Goal: Task Accomplishment & Management: Manage account settings

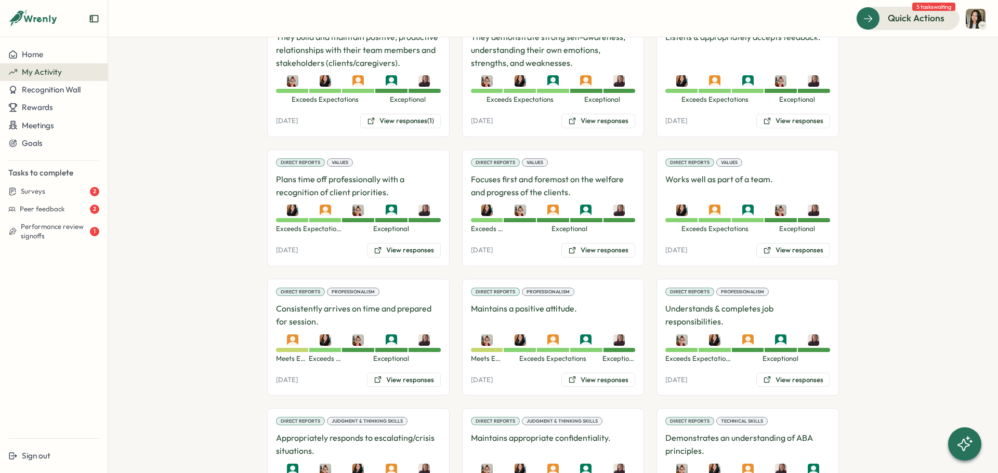
scroll to position [320, 0]
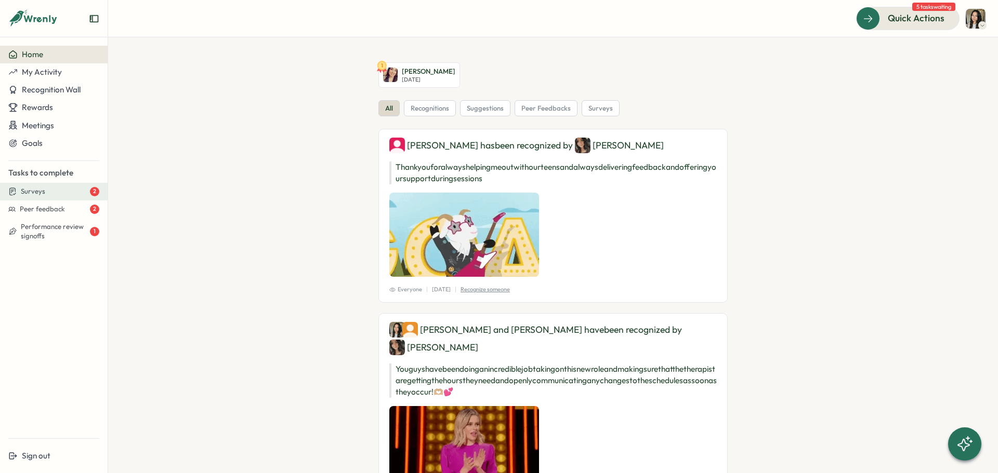
click at [66, 193] on div "Surveys 2" at bounding box center [60, 191] width 78 height 9
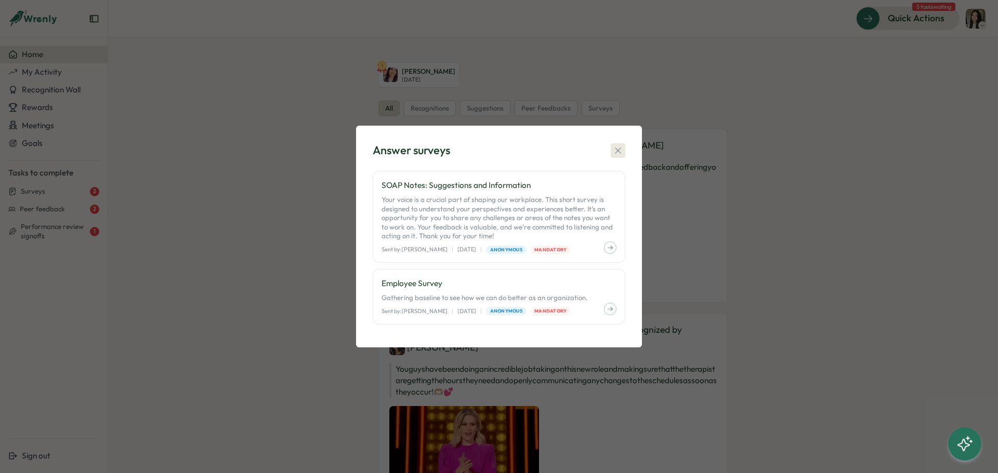
click at [621, 146] on icon "button" at bounding box center [618, 151] width 10 height 10
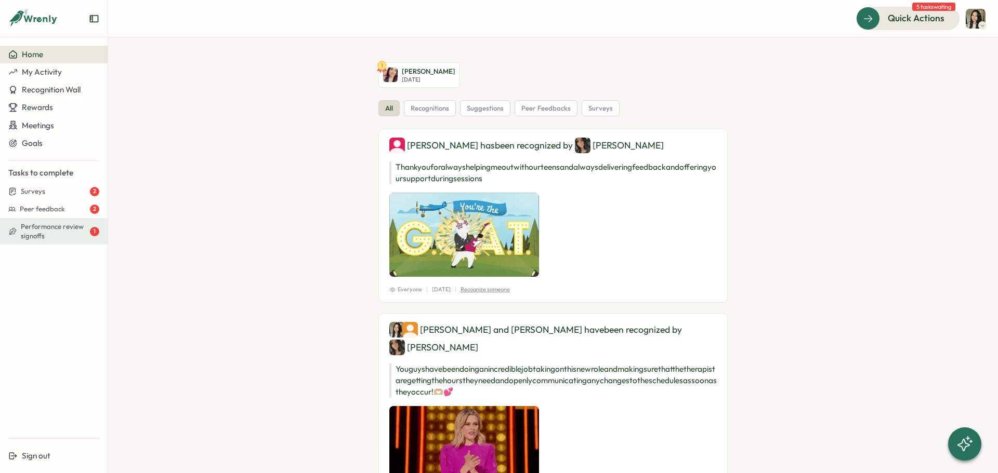
click at [50, 219] on button "Performance review signoffs 1" at bounding box center [54, 231] width 108 height 27
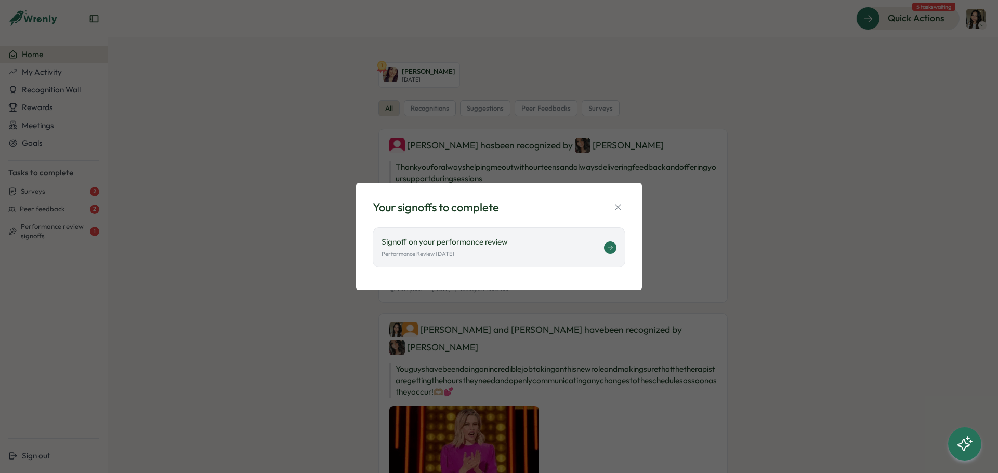
click at [605, 257] on div "Signoff on your performance review Performance Review August 2025" at bounding box center [499, 248] width 253 height 40
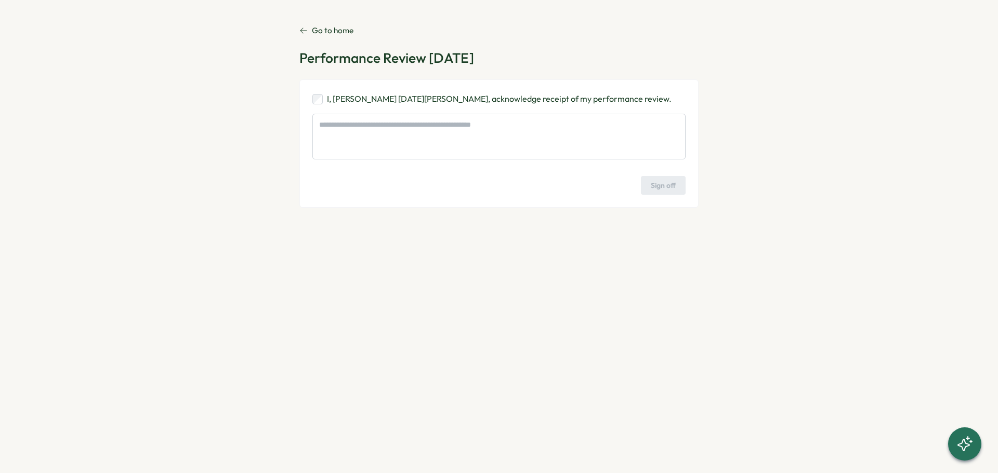
click at [412, 103] on p "I, [PERSON_NAME] [DATE][PERSON_NAME], acknowledge receipt of my performance rev…" at bounding box center [499, 98] width 345 height 13
click at [392, 122] on textarea at bounding box center [498, 137] width 373 height 46
click at [663, 182] on span "Sign off" at bounding box center [663, 186] width 25 height 18
type textarea "*"
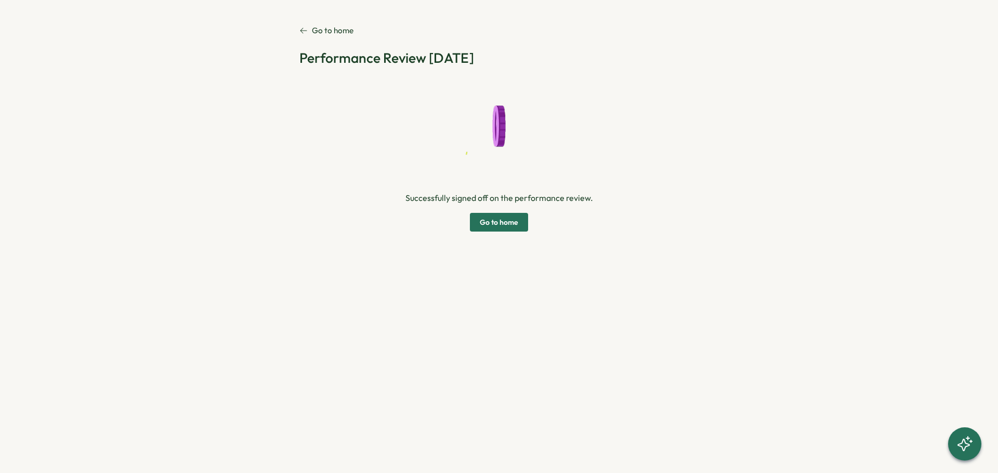
click at [481, 221] on span "Go to home" at bounding box center [499, 223] width 38 height 18
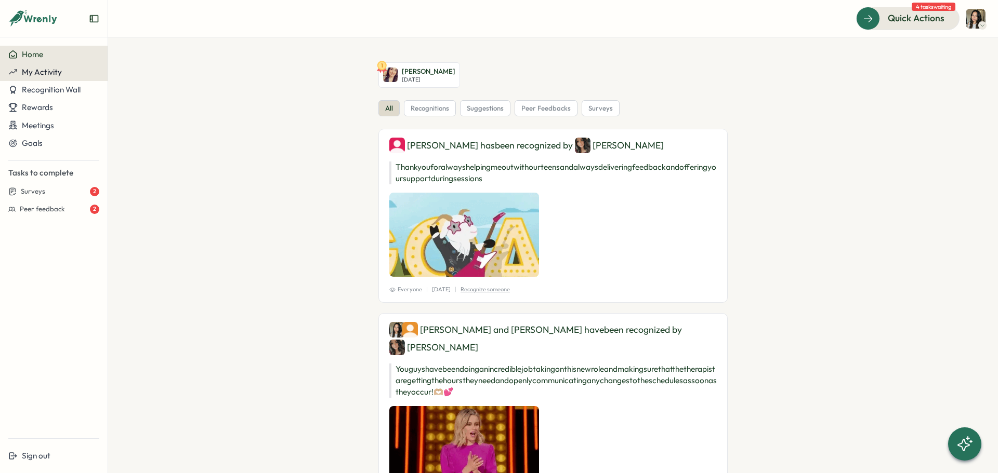
click at [47, 73] on span "My Activity" at bounding box center [42, 72] width 40 height 10
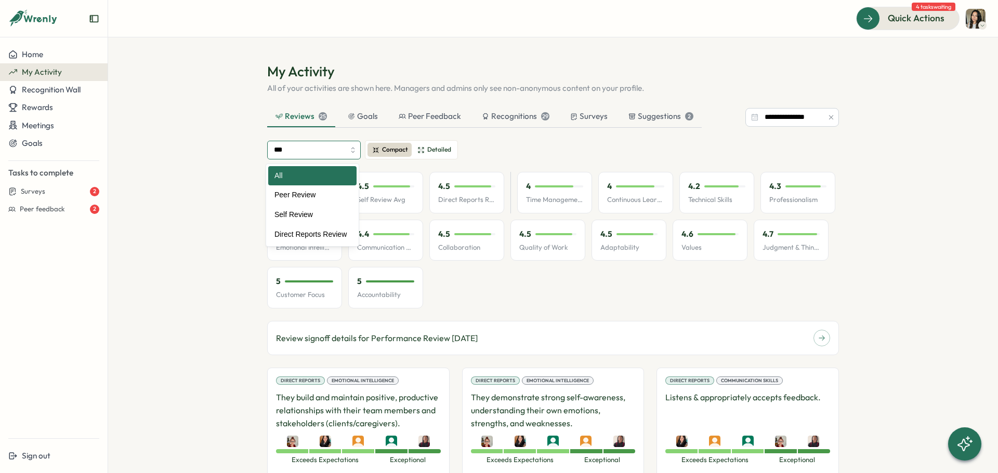
click at [330, 147] on input "***" at bounding box center [314, 150] width 94 height 19
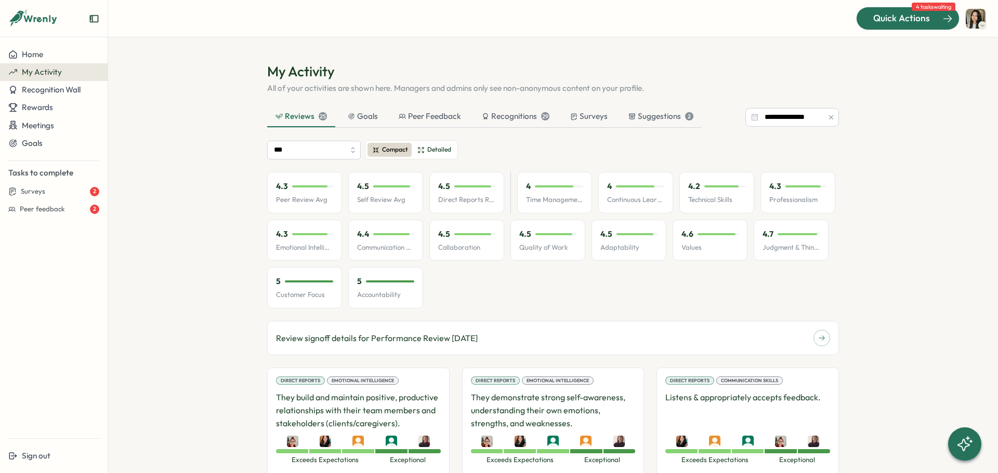
click at [900, 22] on span "Quick Actions" at bounding box center [901, 18] width 57 height 14
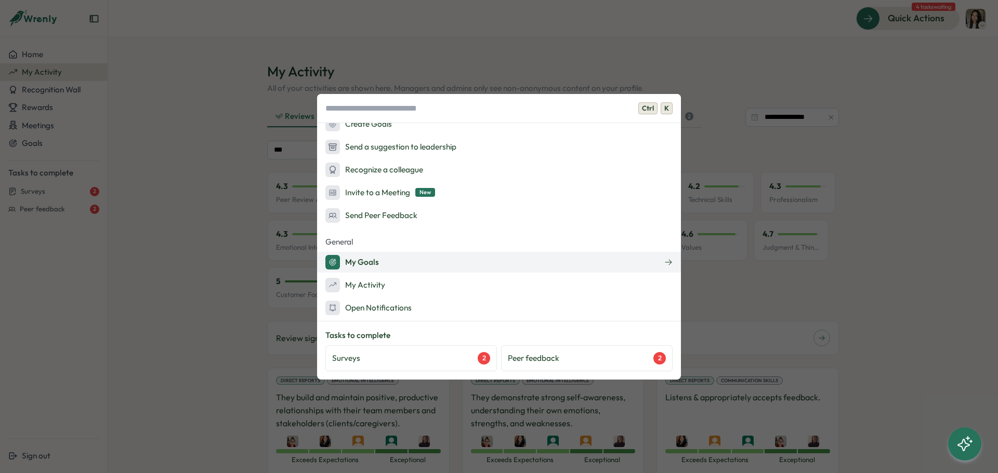
scroll to position [56, 0]
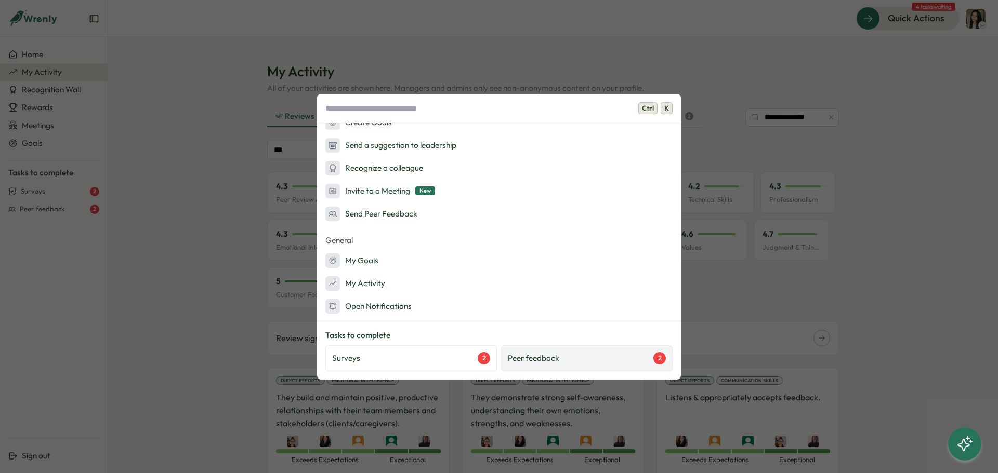
click at [549, 353] on p "Peer feedback" at bounding box center [533, 358] width 51 height 11
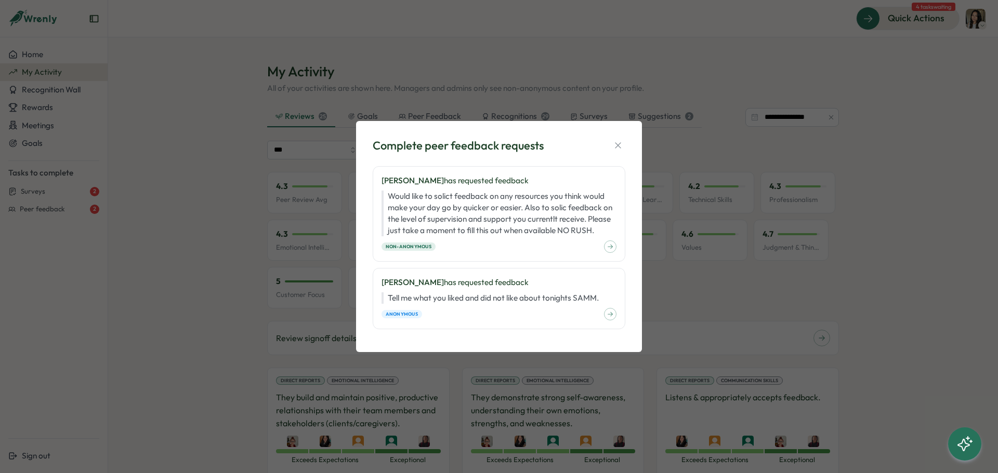
click at [622, 160] on div "Complete peer feedback requests Ajisha Sutton has requested feedback Would like…" at bounding box center [498, 237] width 261 height 206
click at [617, 153] on div "Complete peer feedback requests" at bounding box center [499, 146] width 253 height 16
click at [619, 148] on icon "button" at bounding box center [618, 146] width 6 height 6
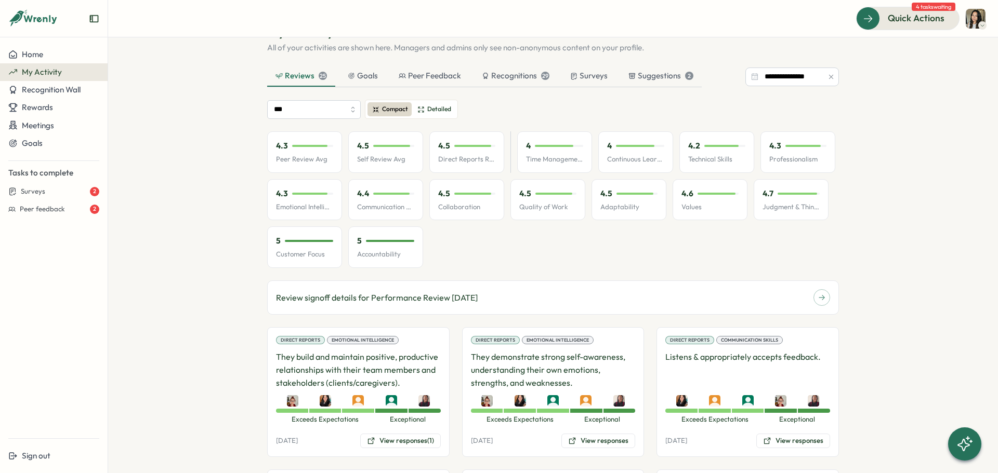
scroll to position [41, 0]
drag, startPoint x: 333, startPoint y: 211, endPoint x: 327, endPoint y: 196, distance: 16.3
click at [328, 200] on div "4.3 Emotional Intelligence" at bounding box center [304, 200] width 75 height 42
click at [304, 208] on p "Emotional Intelligence" at bounding box center [304, 206] width 57 height 9
click at [314, 176] on div "4.3 Peer Review Avg 4.5 Self Review Avg 4.5 Direct Reports Review Avg 4 Time Ma…" at bounding box center [553, 199] width 572 height 137
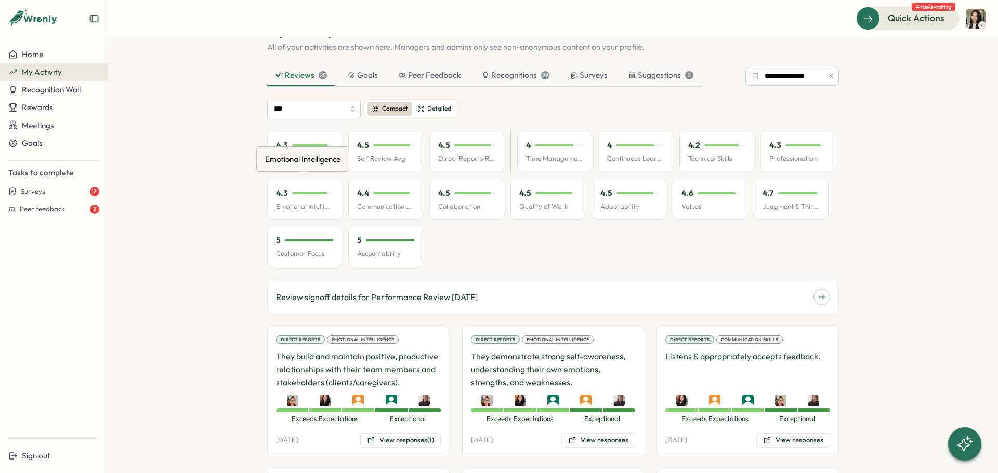
click at [302, 185] on div "4.3 Emotional Intelligence" at bounding box center [304, 200] width 75 height 42
click at [294, 153] on div "Emotional Intelligence" at bounding box center [303, 159] width 80 height 16
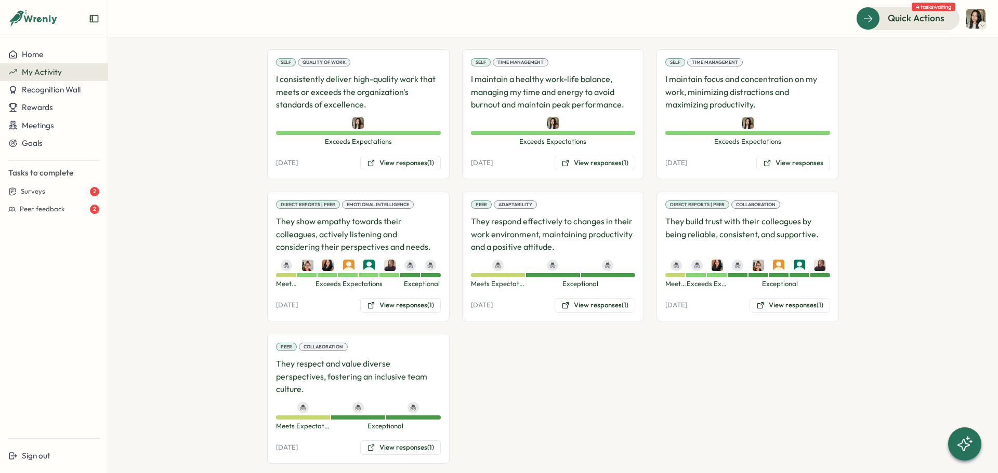
scroll to position [1149, 0]
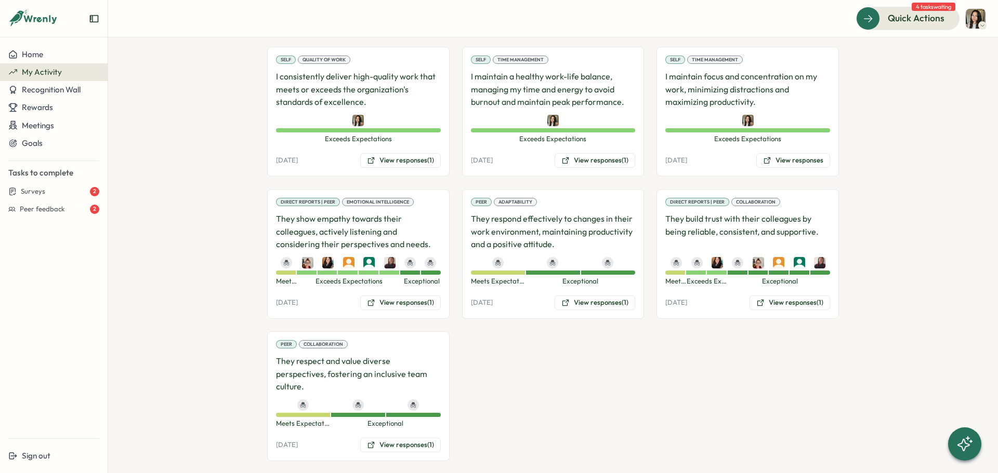
click at [607, 314] on div "Peer Adaptability They respond effectively to changes in their work environment…" at bounding box center [553, 254] width 182 height 130
click at [599, 293] on div "Peer Adaptability They respond effectively to changes in their work environment…" at bounding box center [553, 254] width 182 height 130
click at [604, 300] on button "View responses (1)" at bounding box center [594, 303] width 81 height 15
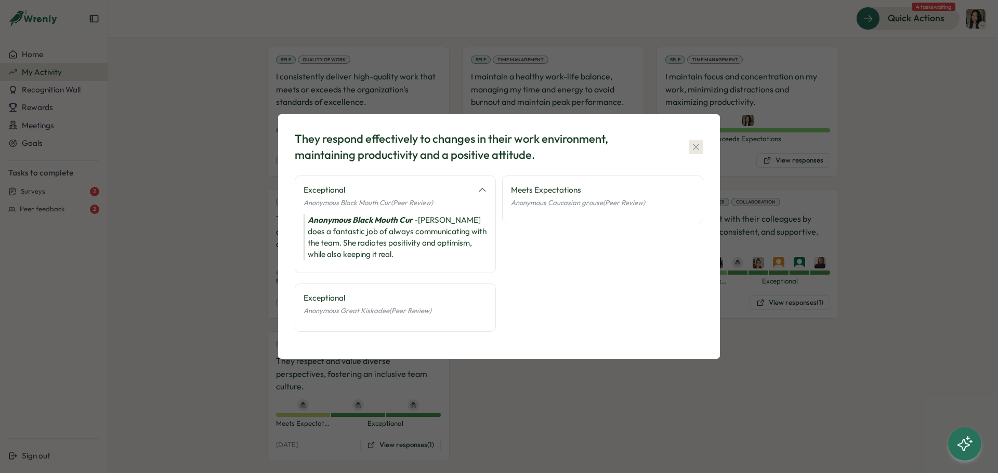
click at [690, 141] on button "button" at bounding box center [696, 147] width 15 height 15
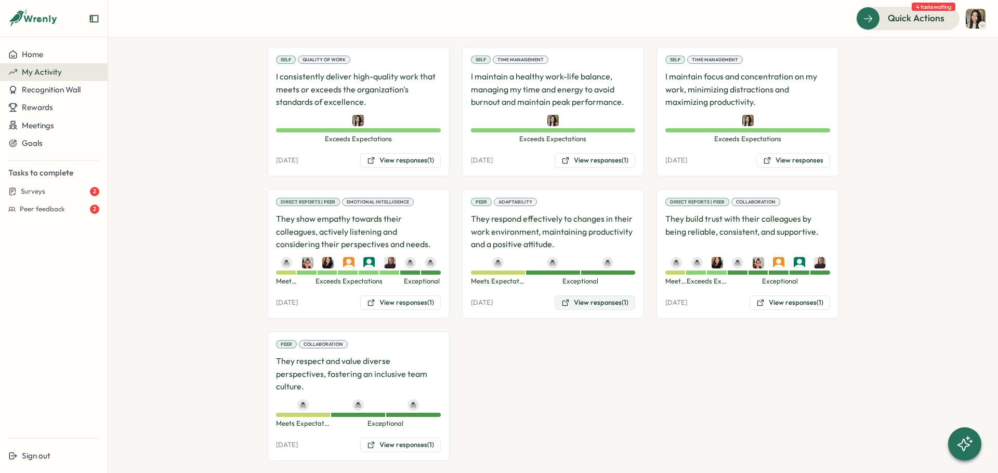
click at [591, 308] on button "View responses (1)" at bounding box center [594, 303] width 81 height 15
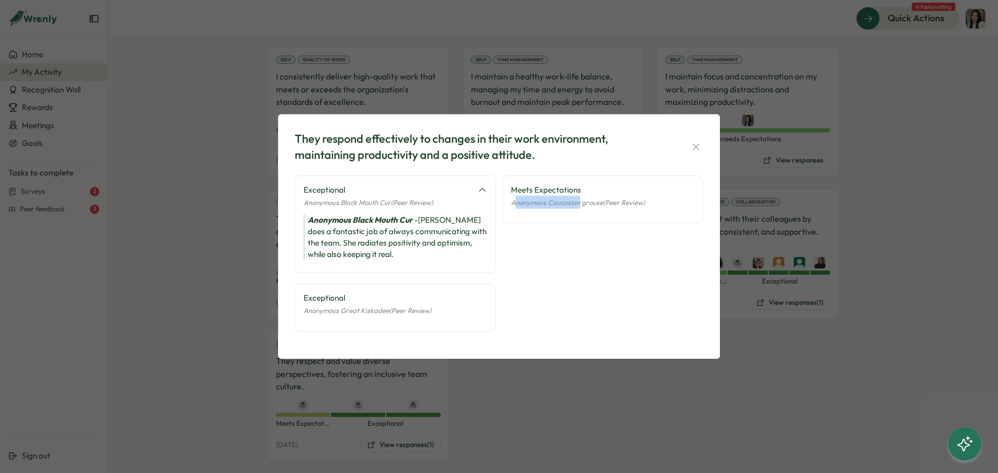
drag, startPoint x: 516, startPoint y: 199, endPoint x: 580, endPoint y: 214, distance: 65.7
click at [580, 214] on div "Meets Expectations Anonymous Caucasian grouse (Peer Review)" at bounding box center [602, 200] width 201 height 48
click at [511, 205] on span "Anonymous Caucasian grouse (Peer Review)" at bounding box center [578, 203] width 134 height 8
drag, startPoint x: 510, startPoint y: 205, endPoint x: 583, endPoint y: 219, distance: 74.5
click at [583, 219] on div "Meets Expectations Anonymous Caucasian grouse (Peer Review)" at bounding box center [602, 200] width 201 height 48
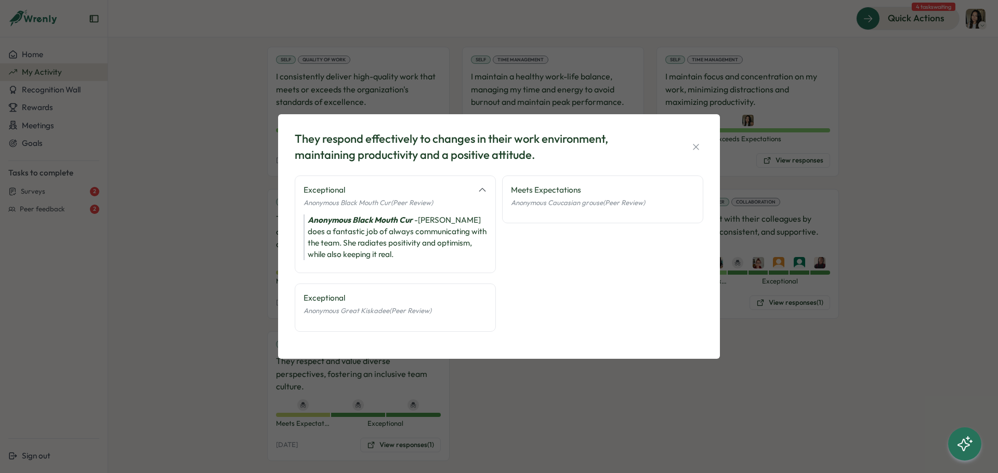
click at [687, 146] on div "They respond effectively to changes in their work environment, maintaining prod…" at bounding box center [499, 147] width 408 height 32
click at [687, 147] on div "They respond effectively to changes in their work environment, maintaining prod…" at bounding box center [499, 147] width 408 height 32
click at [702, 142] on button "button" at bounding box center [696, 147] width 15 height 15
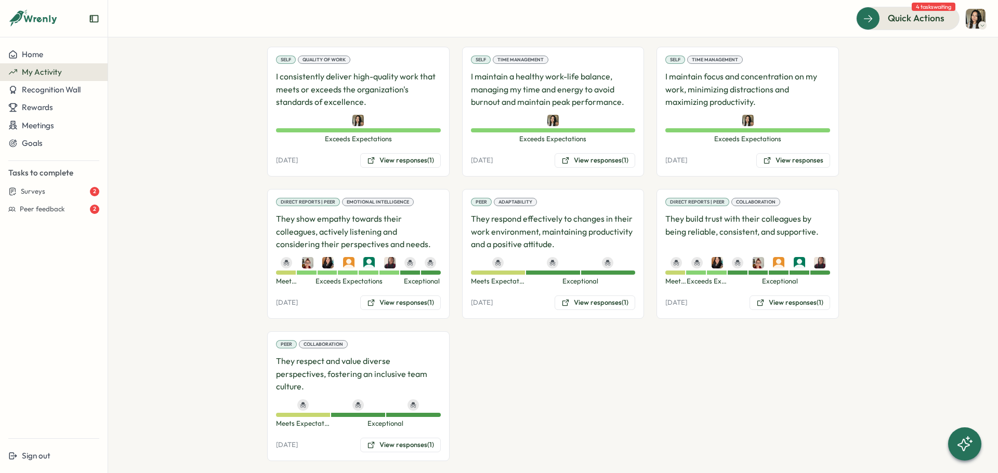
click at [788, 311] on div "Direct Reports | Peer Collaboration They build trust with their colleagues by b…" at bounding box center [747, 254] width 182 height 130
click at [795, 300] on button "View responses (1)" at bounding box center [789, 303] width 81 height 15
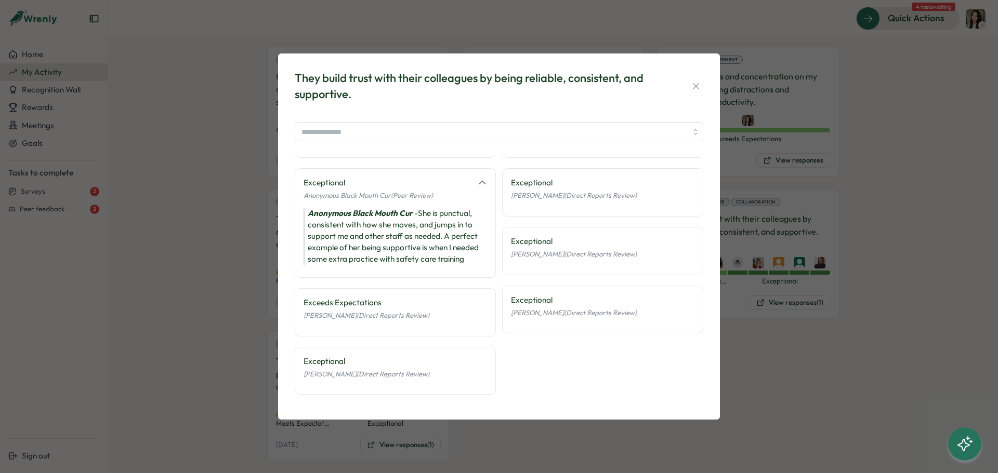
scroll to position [46, 0]
drag, startPoint x: 464, startPoint y: 264, endPoint x: 376, endPoint y: 277, distance: 88.8
click at [376, 277] on div "Exceeds Expectations Anonymous Great Kiskadee (Peer Review) Exceptional Anonymo…" at bounding box center [395, 256] width 201 height 296
drag, startPoint x: 377, startPoint y: 276, endPoint x: 591, endPoint y: 214, distance: 222.6
click at [378, 276] on div "Exceeds Expectations Anonymous Great Kiskadee (Peer Review) Exceptional Anonymo…" at bounding box center [395, 256] width 201 height 296
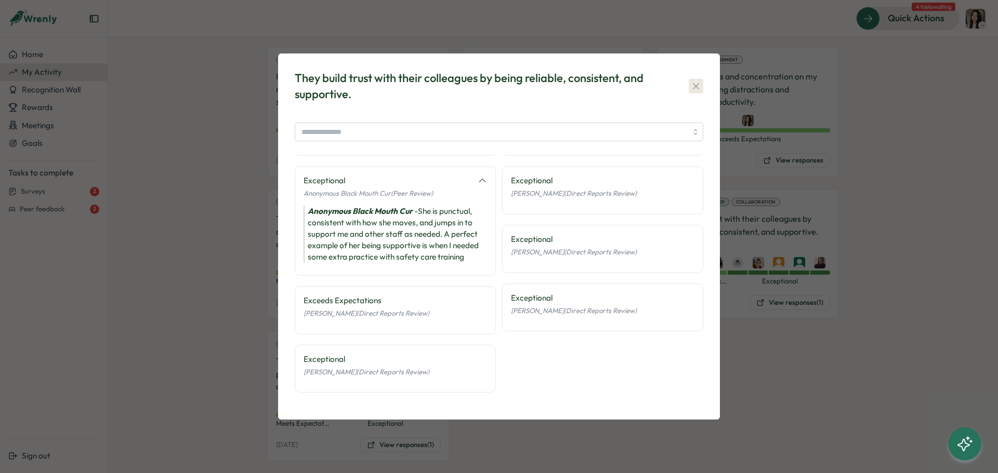
click at [693, 86] on icon "button" at bounding box center [696, 86] width 10 height 10
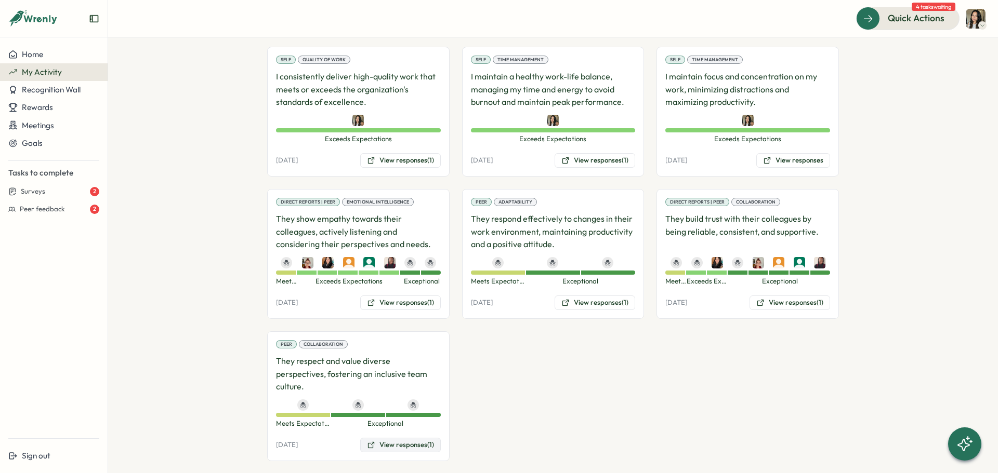
drag, startPoint x: 404, startPoint y: 422, endPoint x: 406, endPoint y: 430, distance: 7.6
click at [405, 428] on div "Peer Collaboration They respect and value diverse perspectives, fostering an in…" at bounding box center [358, 397] width 182 height 130
click at [406, 438] on button "View responses (1)" at bounding box center [400, 445] width 81 height 15
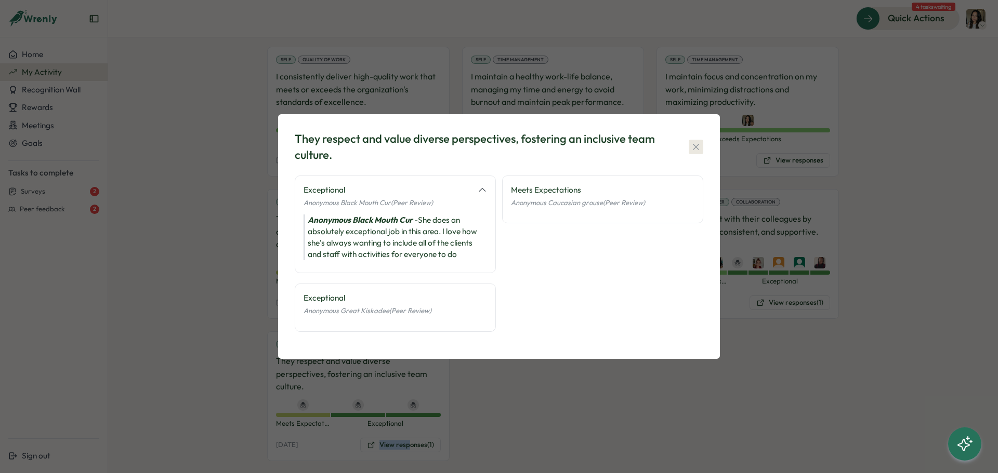
click at [697, 144] on icon "button" at bounding box center [696, 147] width 10 height 10
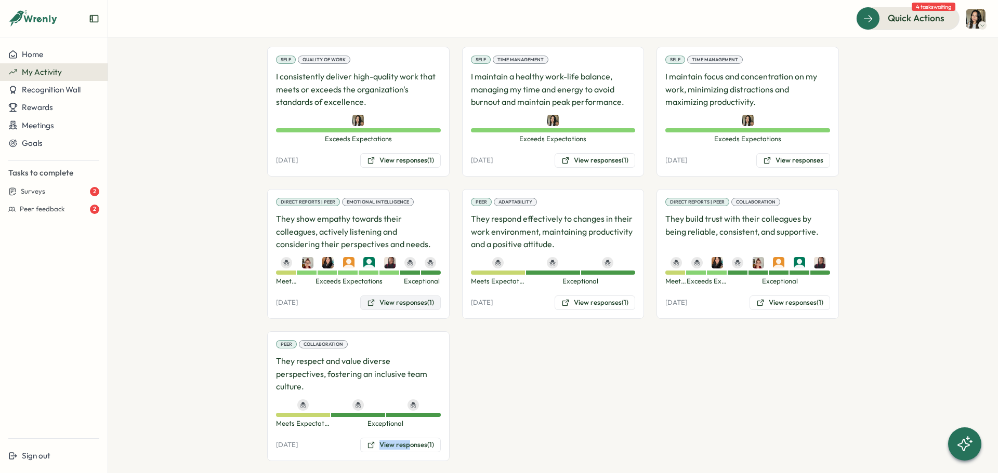
click at [408, 307] on button "View responses (1)" at bounding box center [400, 303] width 81 height 15
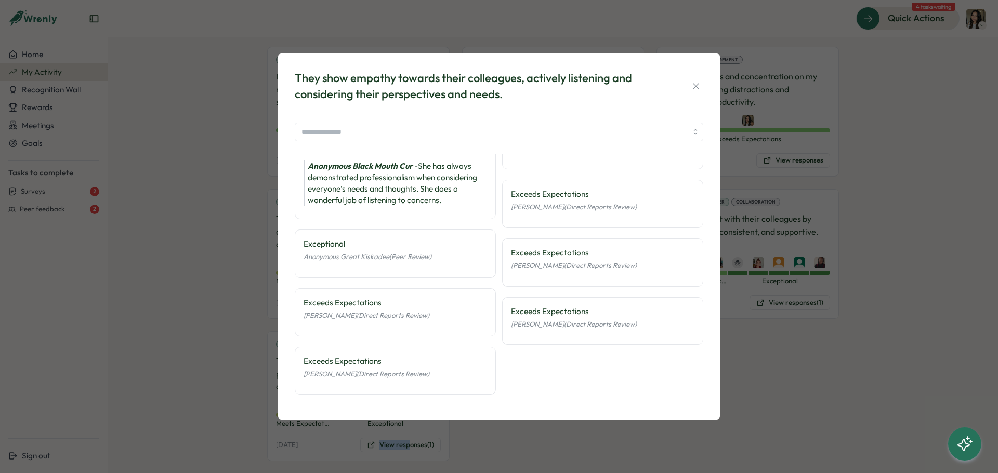
scroll to position [35, 0]
click at [717, 79] on div "They show empathy towards their colleagues, actively listening and considering …" at bounding box center [499, 237] width 442 height 367
click at [699, 81] on icon "button" at bounding box center [696, 86] width 10 height 10
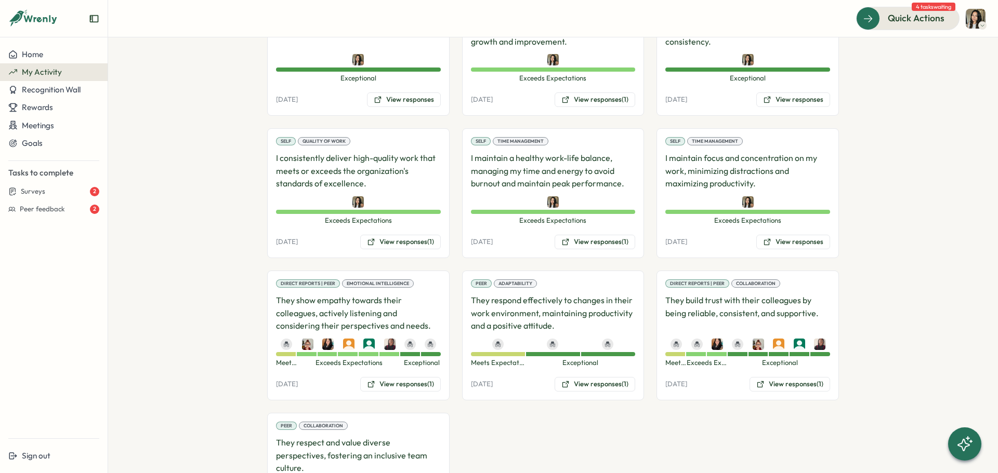
scroll to position [1046, 0]
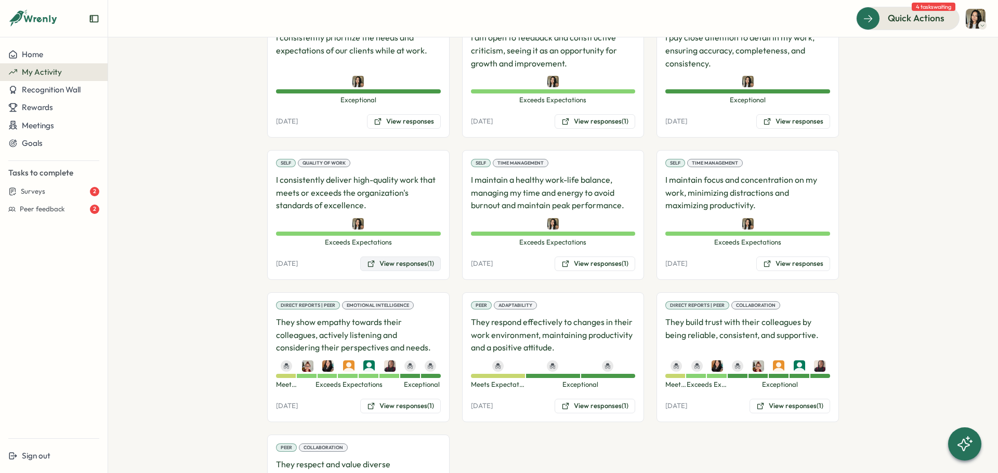
click at [412, 260] on button "View responses (1)" at bounding box center [400, 264] width 81 height 15
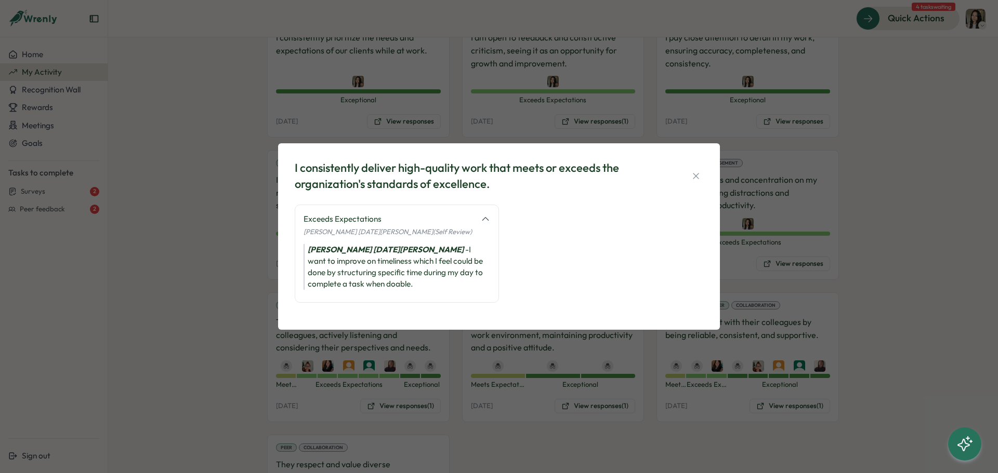
click at [718, 166] on div "I consistently deliver high-quality work that meets or exceeds the organization…" at bounding box center [499, 236] width 442 height 186
drag, startPoint x: 708, startPoint y: 166, endPoint x: 699, endPoint y: 173, distance: 11.1
click at [700, 171] on div "I consistently deliver high-quality work that meets or exceeds the organization…" at bounding box center [499, 236] width 442 height 186
click at [699, 173] on icon "button" at bounding box center [696, 176] width 10 height 10
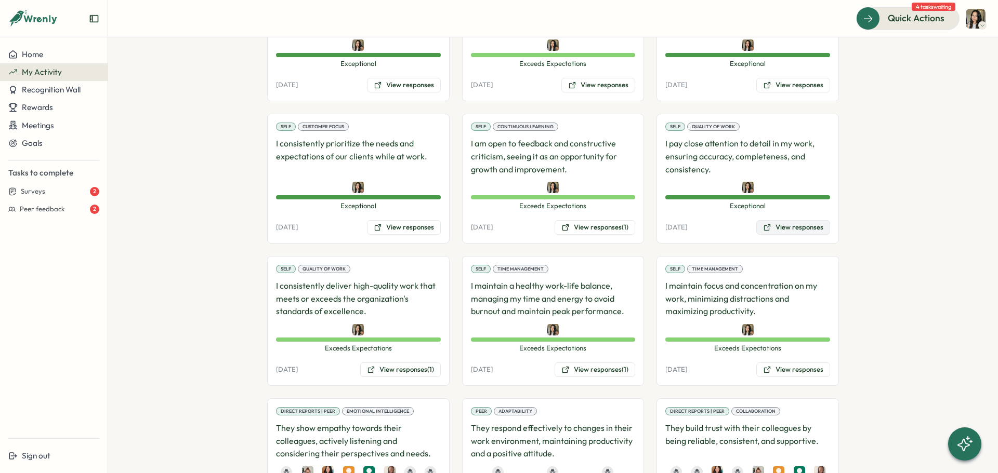
scroll to position [939, 0]
click at [779, 230] on button "View responses" at bounding box center [793, 228] width 74 height 15
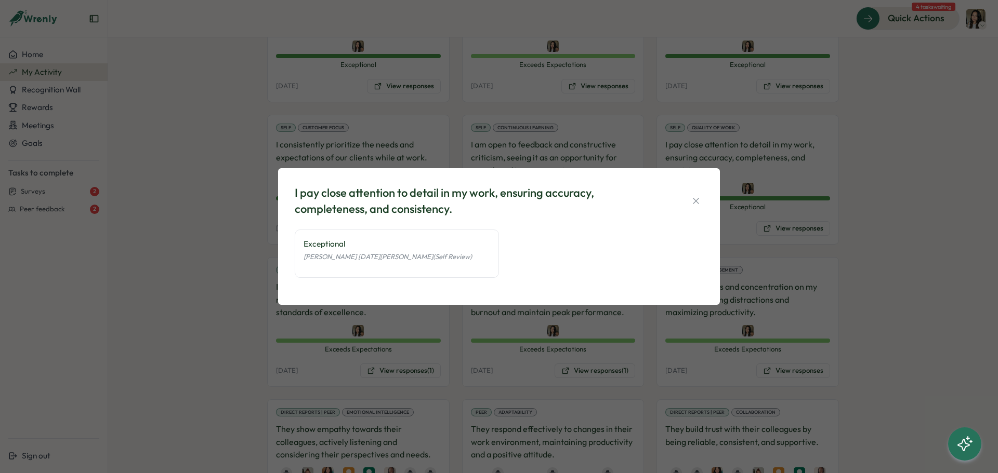
drag, startPoint x: 727, startPoint y: 202, endPoint x: 717, endPoint y: 192, distance: 14.7
click at [717, 192] on div "I pay close attention to detail in my work, ensuring accuracy, completeness, an…" at bounding box center [499, 236] width 998 height 473
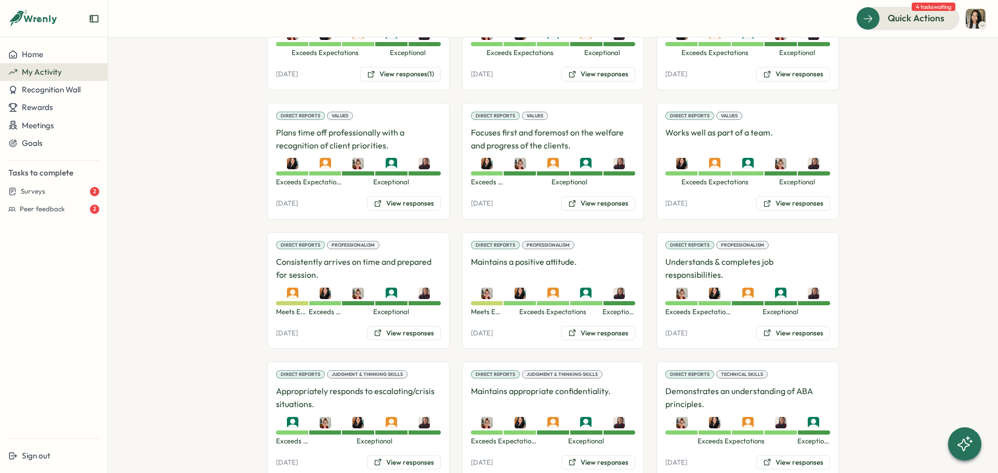
scroll to position [297, 0]
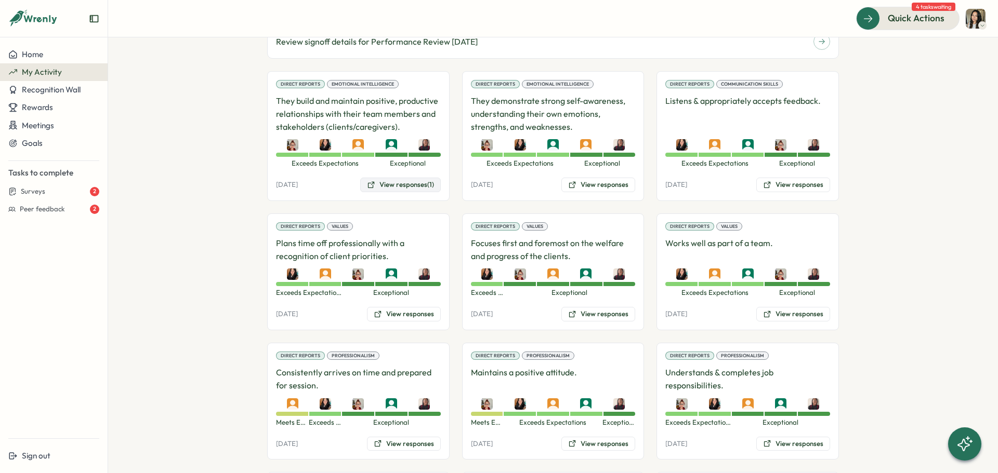
click at [385, 192] on button "View responses (1)" at bounding box center [400, 185] width 81 height 15
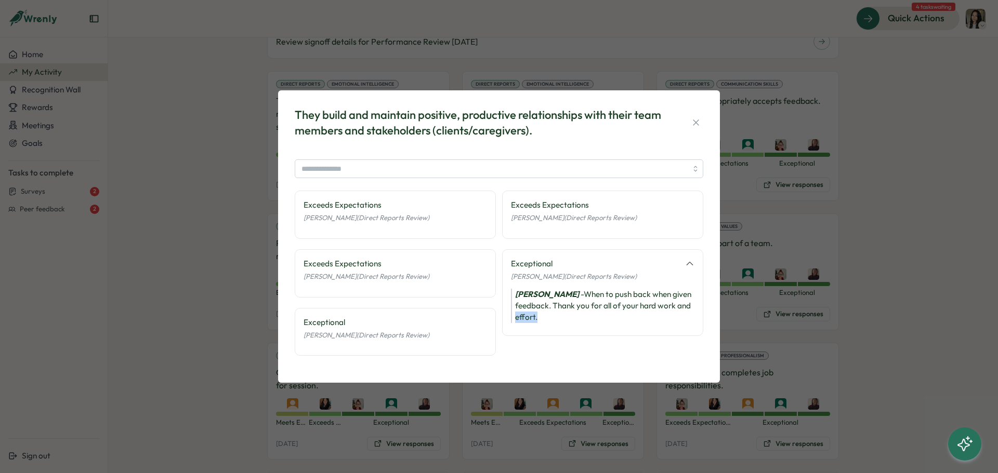
drag, startPoint x: 586, startPoint y: 328, endPoint x: 513, endPoint y: 314, distance: 74.5
click at [513, 314] on div "Exceptional Derek Polansky (Direct Reports Review) Derek Polansky - When to pus…" at bounding box center [602, 292] width 201 height 87
click at [513, 314] on div "Derek Polansky - When to push back when given feedback. Thank you for all of yo…" at bounding box center [602, 306] width 183 height 34
click at [693, 120] on icon "button" at bounding box center [696, 123] width 6 height 6
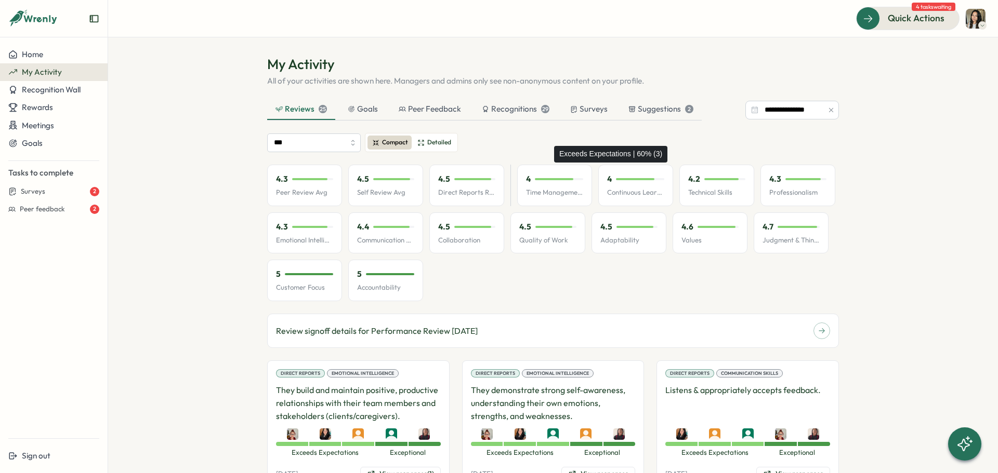
scroll to position [0, 0]
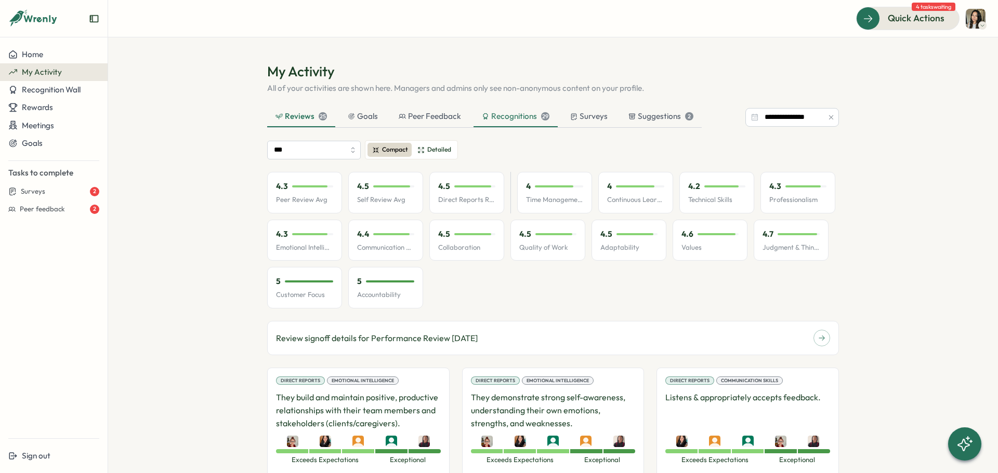
click at [523, 111] on div "Recognitions 29" at bounding box center [516, 116] width 68 height 11
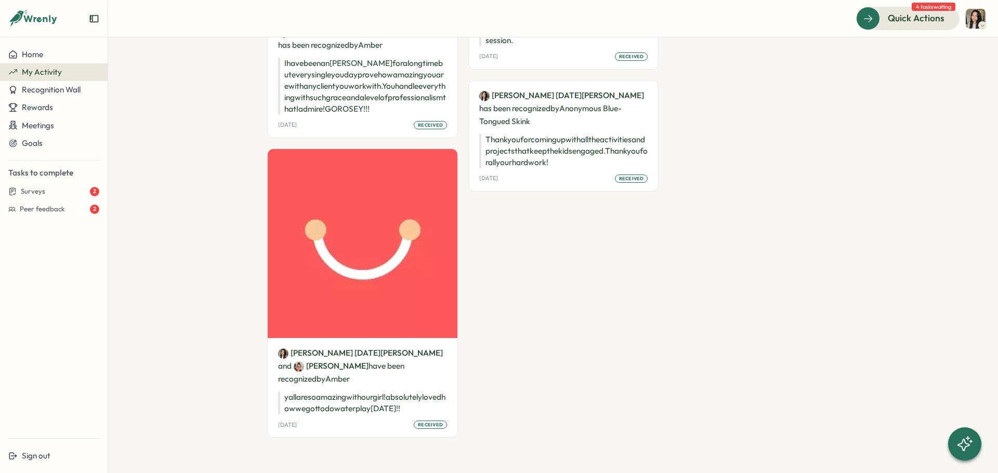
scroll to position [2668, 0]
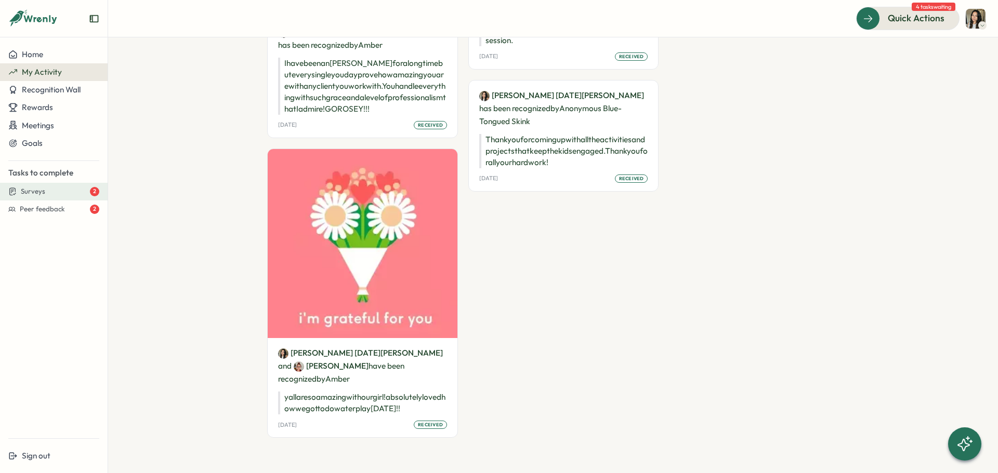
click at [60, 200] on button "Surveys 2" at bounding box center [54, 192] width 108 height 18
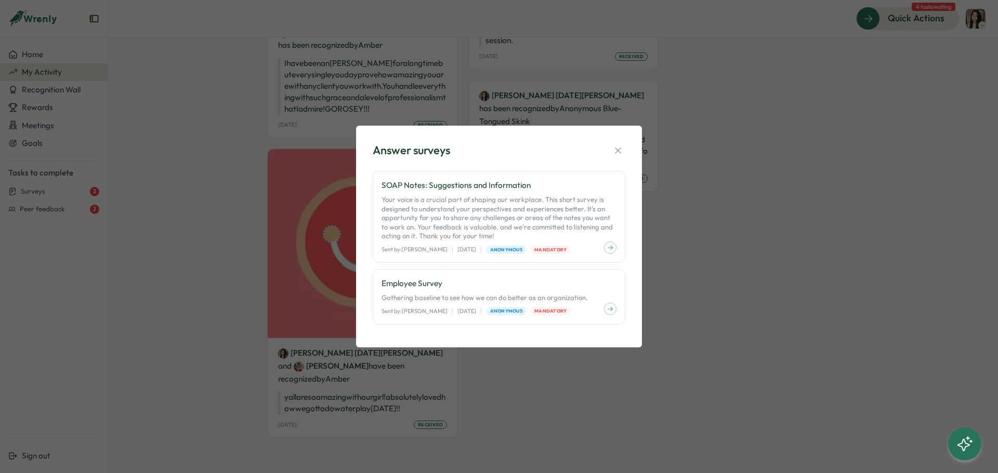
drag, startPoint x: 588, startPoint y: 155, endPoint x: 625, endPoint y: 155, distance: 37.4
click at [589, 155] on div "Answer surveys" at bounding box center [499, 150] width 253 height 16
click at [627, 155] on div "Answer surveys SOAP Notes: Suggestions and Information Your voice is a crucial …" at bounding box center [498, 236] width 261 height 196
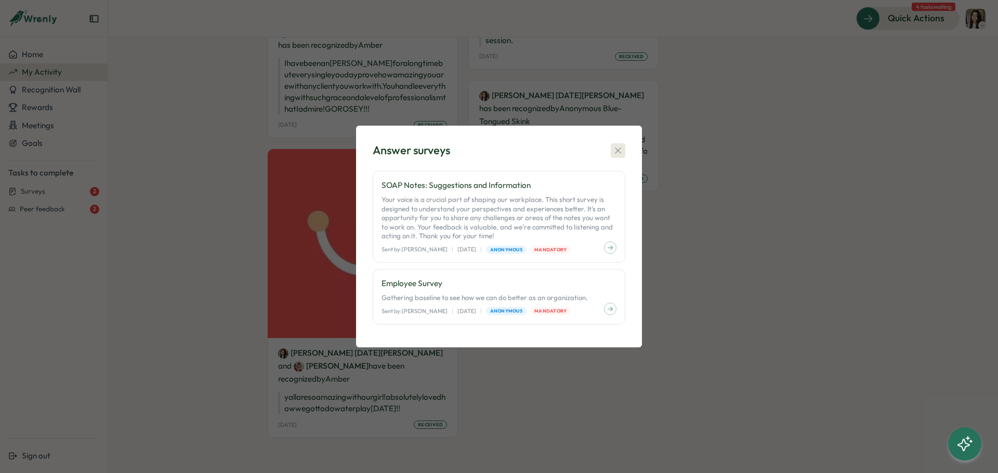
drag, startPoint x: 620, startPoint y: 156, endPoint x: 612, endPoint y: 152, distance: 9.3
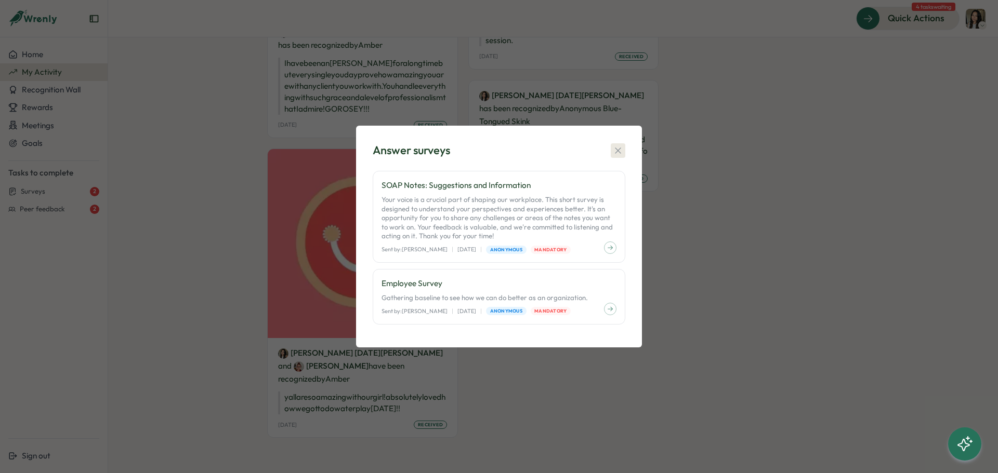
click at [613, 153] on button "button" at bounding box center [618, 150] width 15 height 15
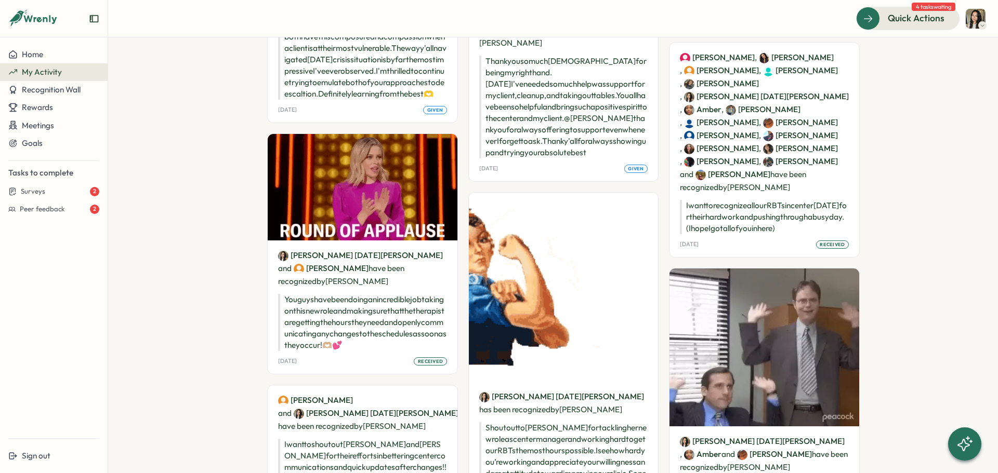
scroll to position [0, 0]
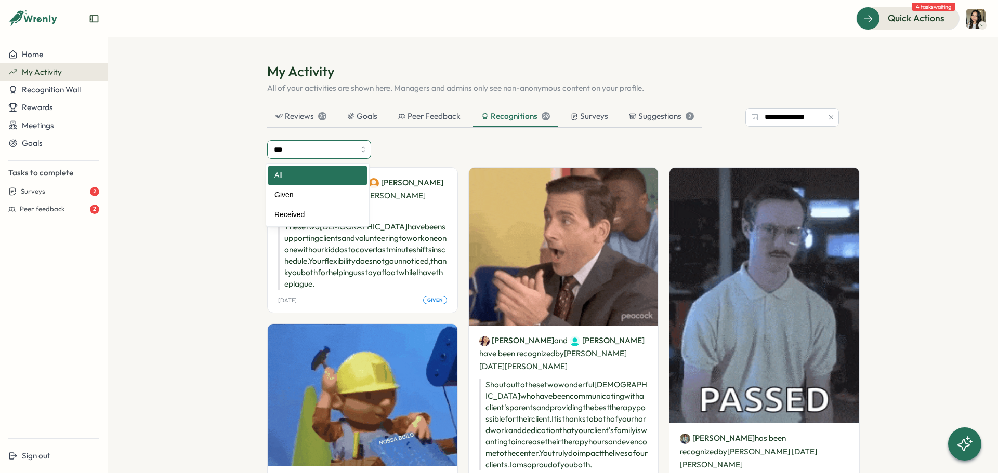
click at [336, 142] on input "***" at bounding box center [319, 149] width 104 height 19
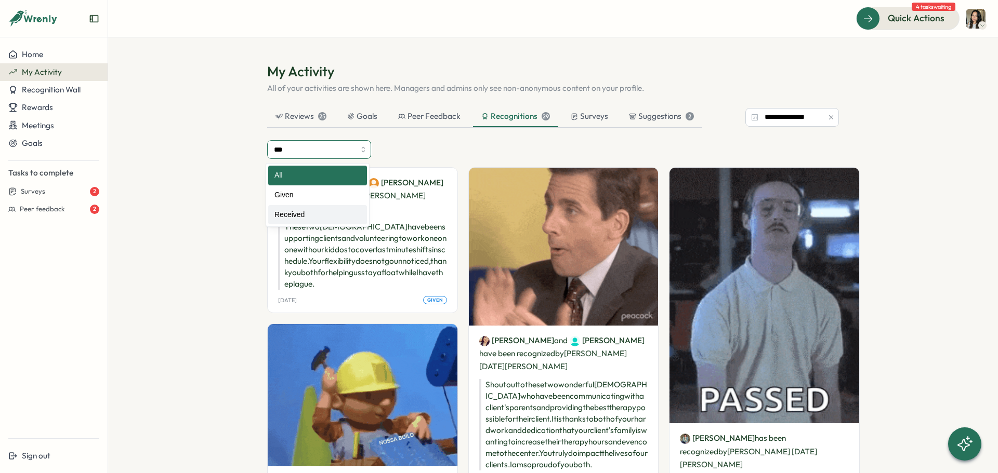
type input "********"
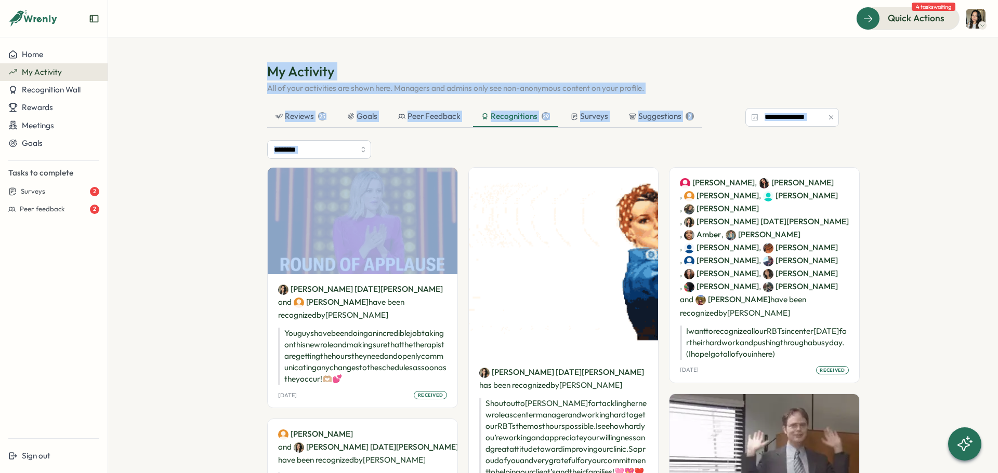
drag, startPoint x: 235, startPoint y: 45, endPoint x: 167, endPoint y: 167, distance: 140.3
click at [167, 167] on section "**********" at bounding box center [553, 255] width 890 height 436
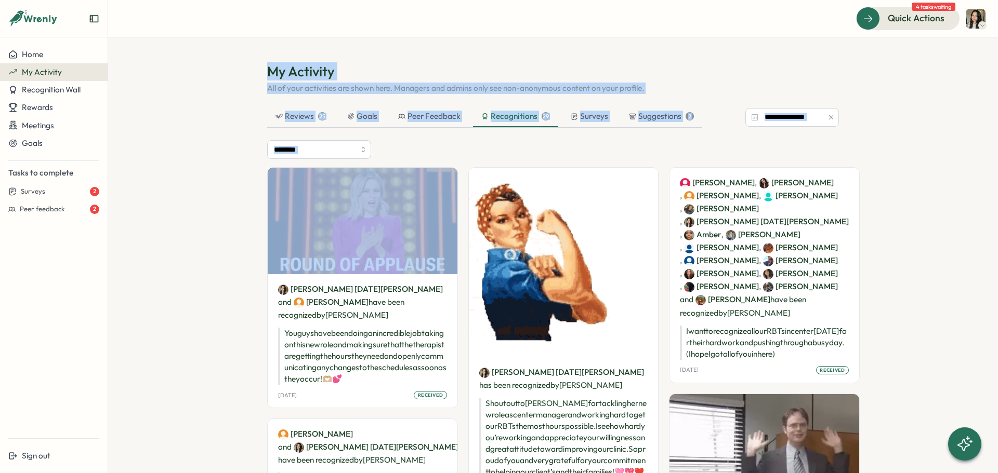
click at [167, 162] on section "**********" at bounding box center [553, 255] width 890 height 436
